Goal: Task Accomplishment & Management: Manage account settings

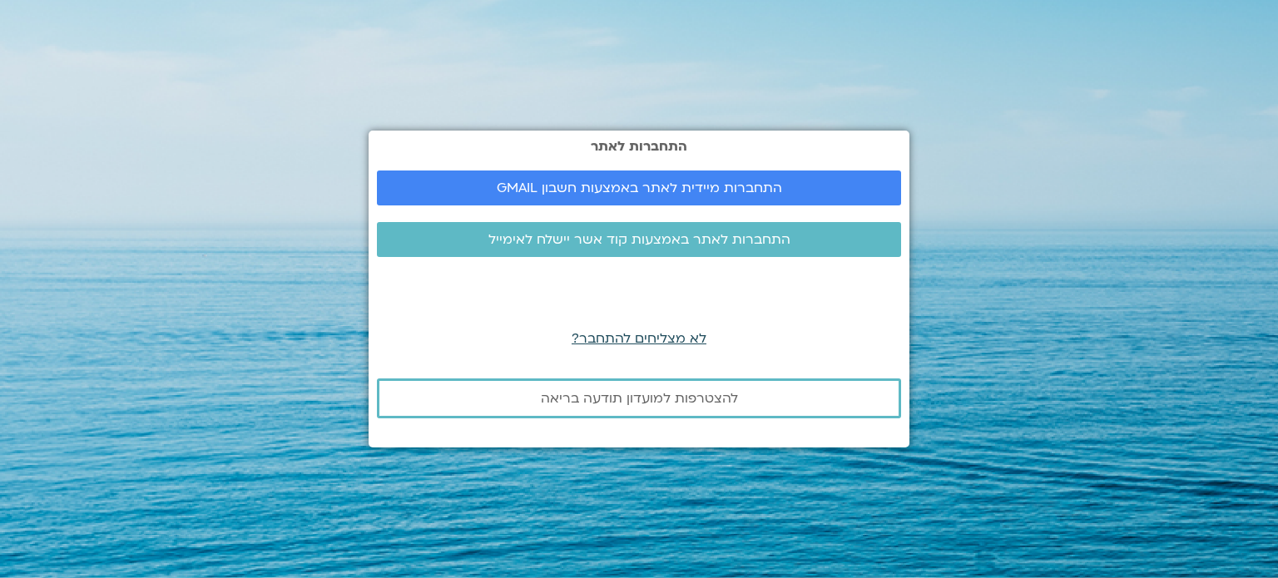
click at [603, 338] on span "לא מצליחים להתחבר?" at bounding box center [639, 339] width 135 height 18
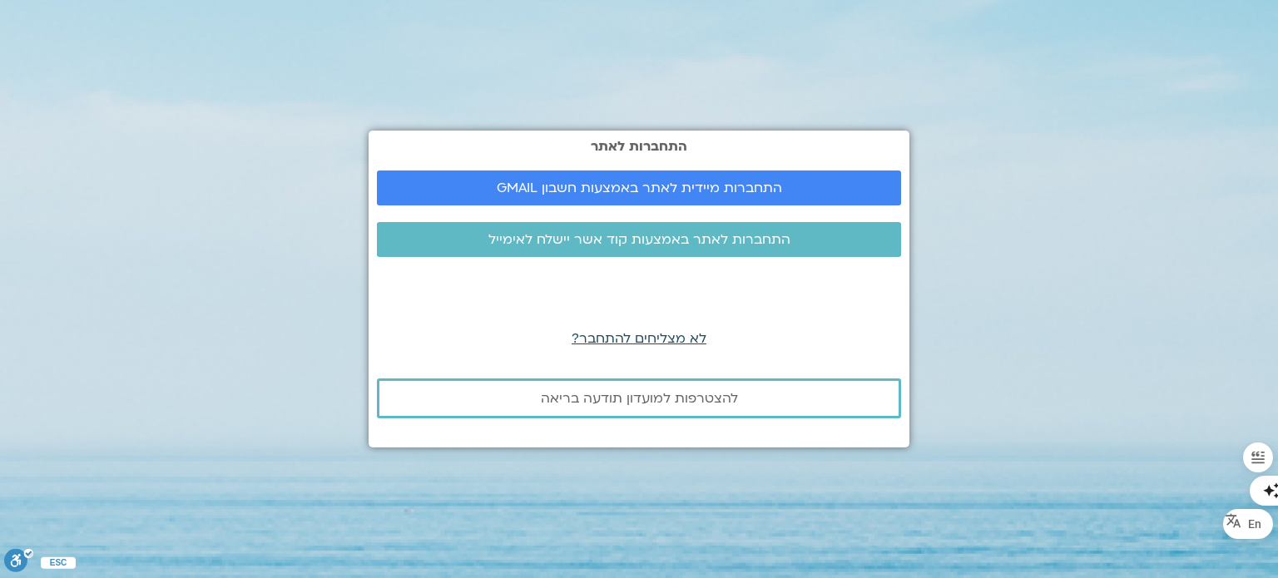
click at [603, 335] on span "לא מצליחים להתחבר?" at bounding box center [639, 339] width 135 height 18
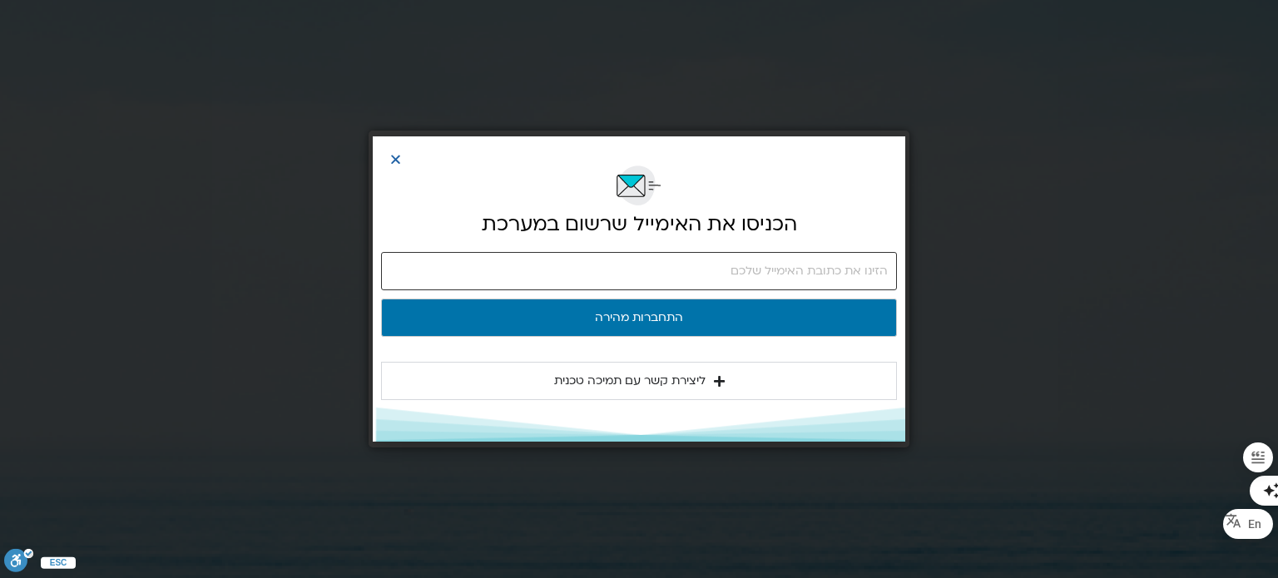
click at [623, 278] on input "email" at bounding box center [639, 271] width 516 height 38
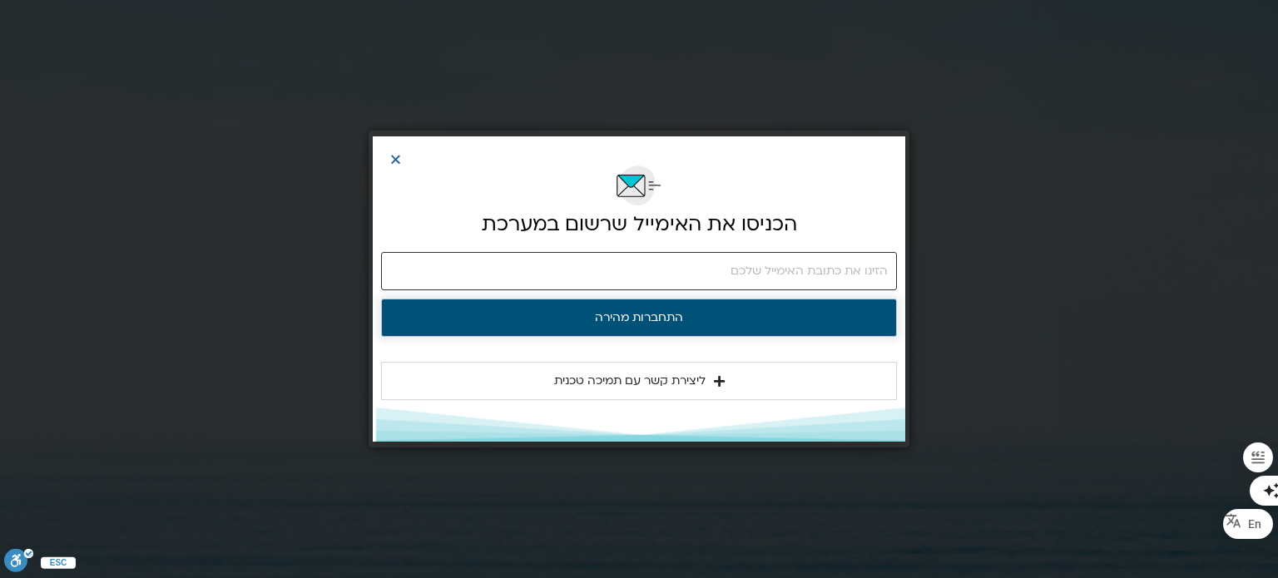
type input "relocate4you@gmail.com"
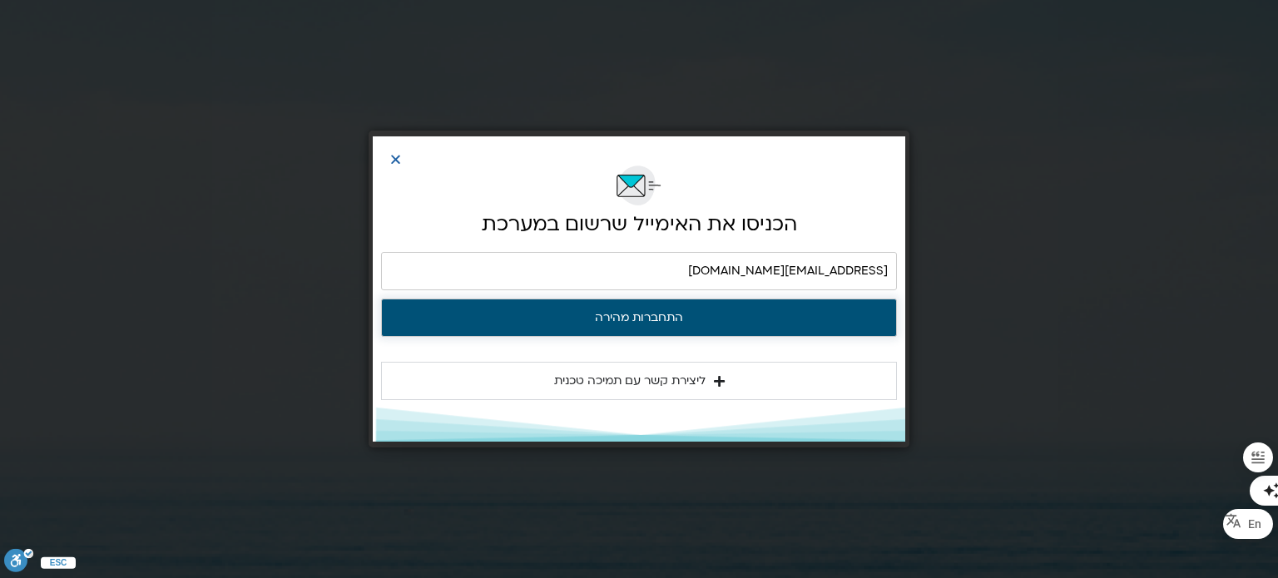
click at [674, 320] on button "התחברות מהירה" at bounding box center [639, 318] width 516 height 38
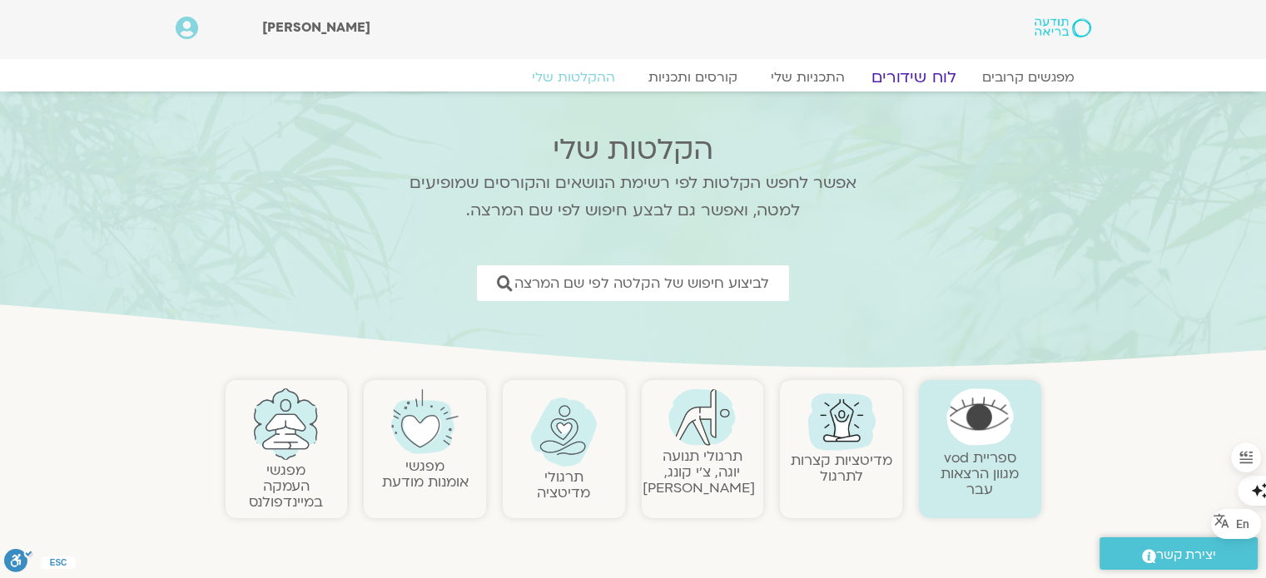
click at [906, 69] on link "לוח שידורים" at bounding box center [913, 77] width 125 height 20
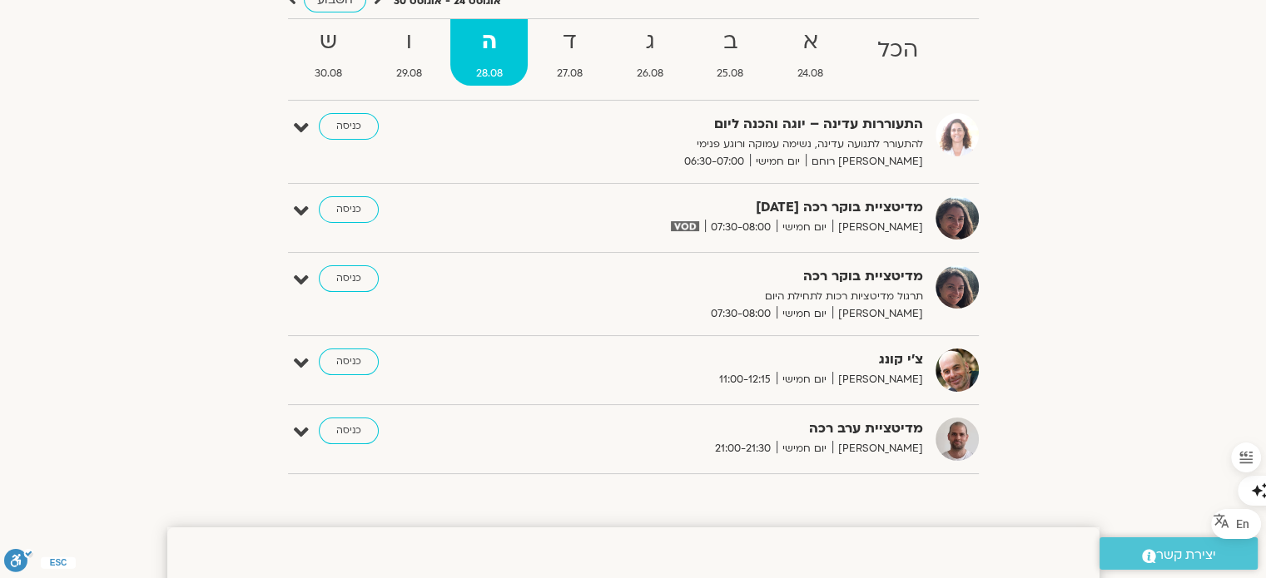
scroll to position [250, 0]
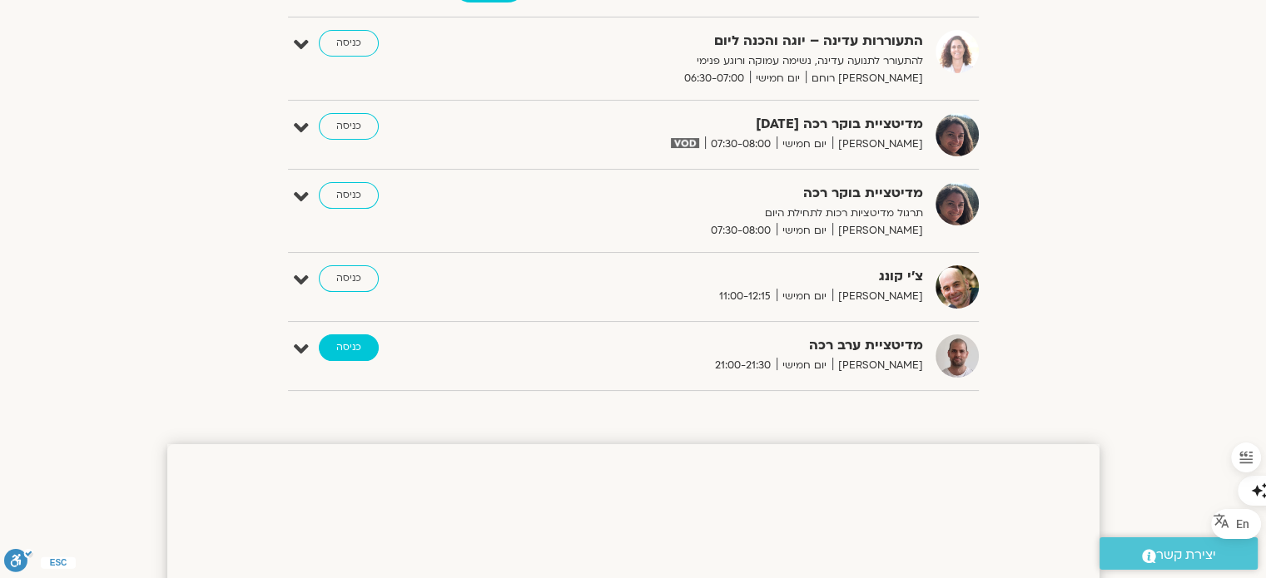
click at [341, 343] on link "כניסה" at bounding box center [349, 348] width 60 height 27
